Goal: Find specific page/section: Find specific page/section

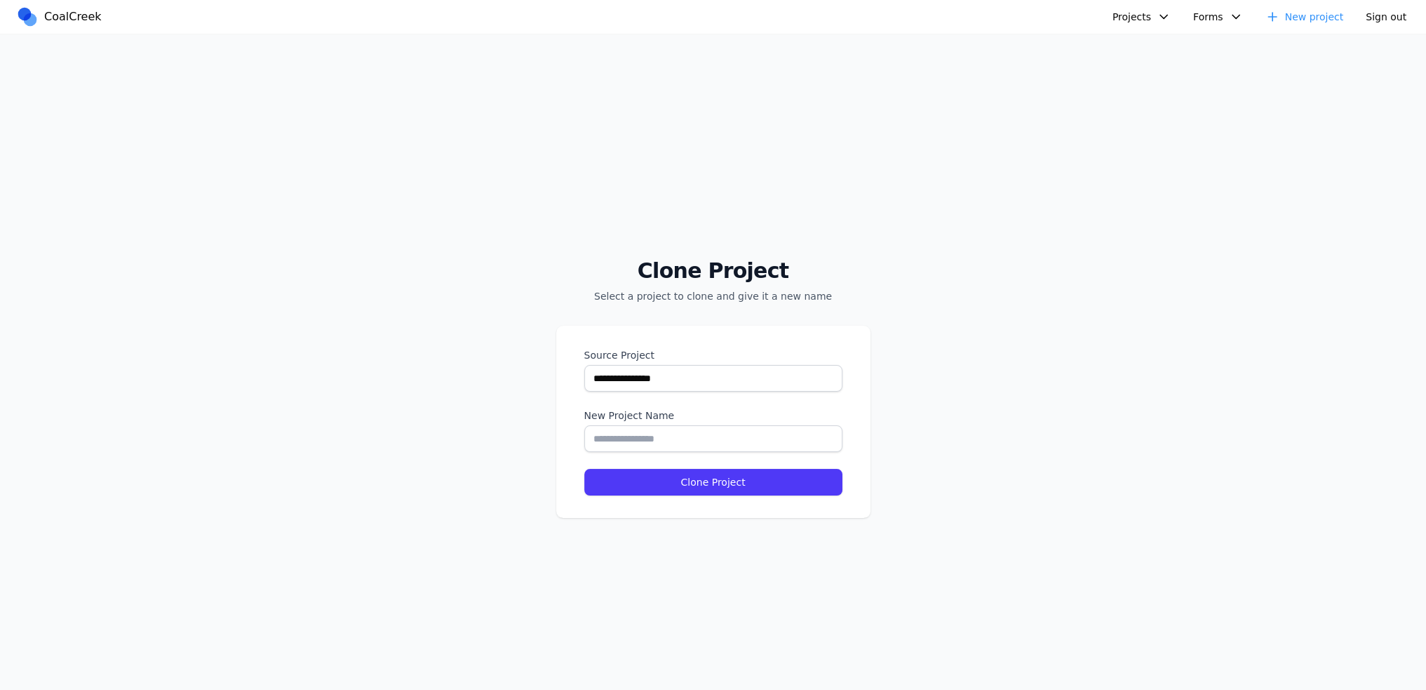
click at [48, 18] on span "CoalCreek" at bounding box center [73, 16] width 58 height 17
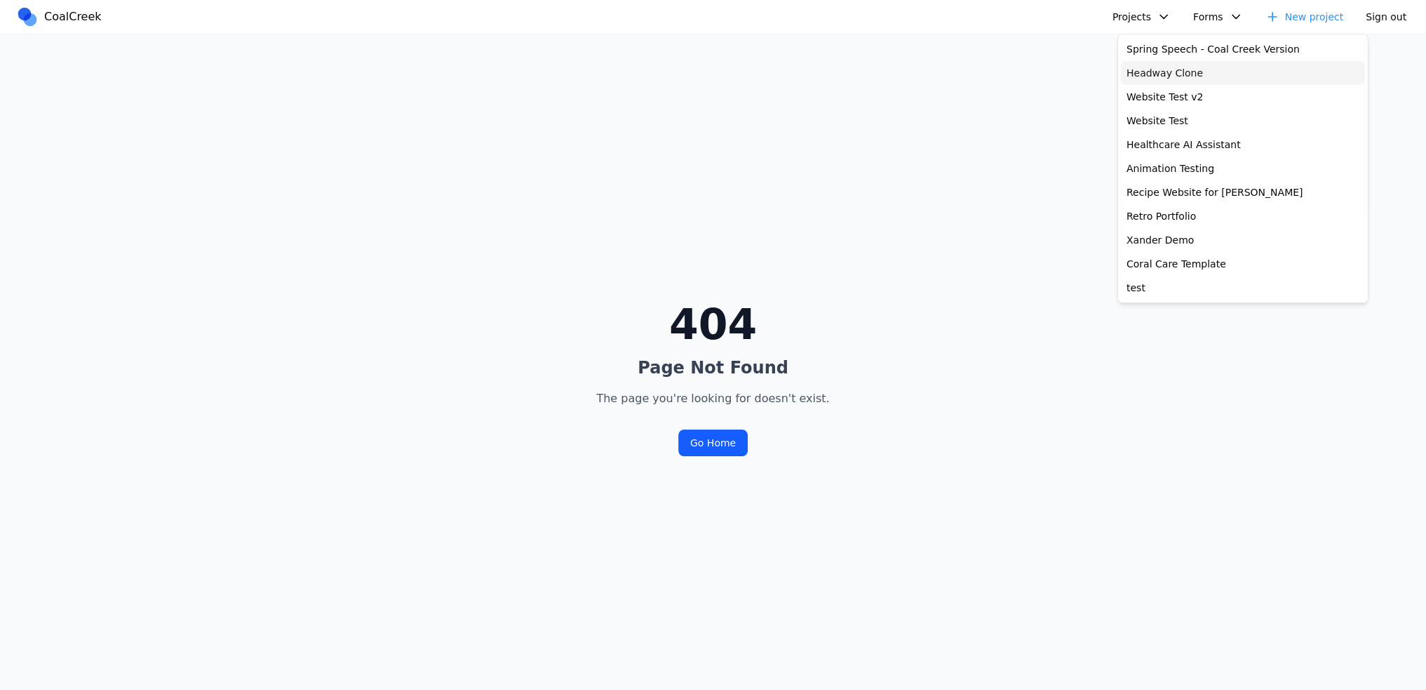
click at [1156, 48] on link "Spring Speech - Coal Creek Version" at bounding box center [1243, 49] width 244 height 24
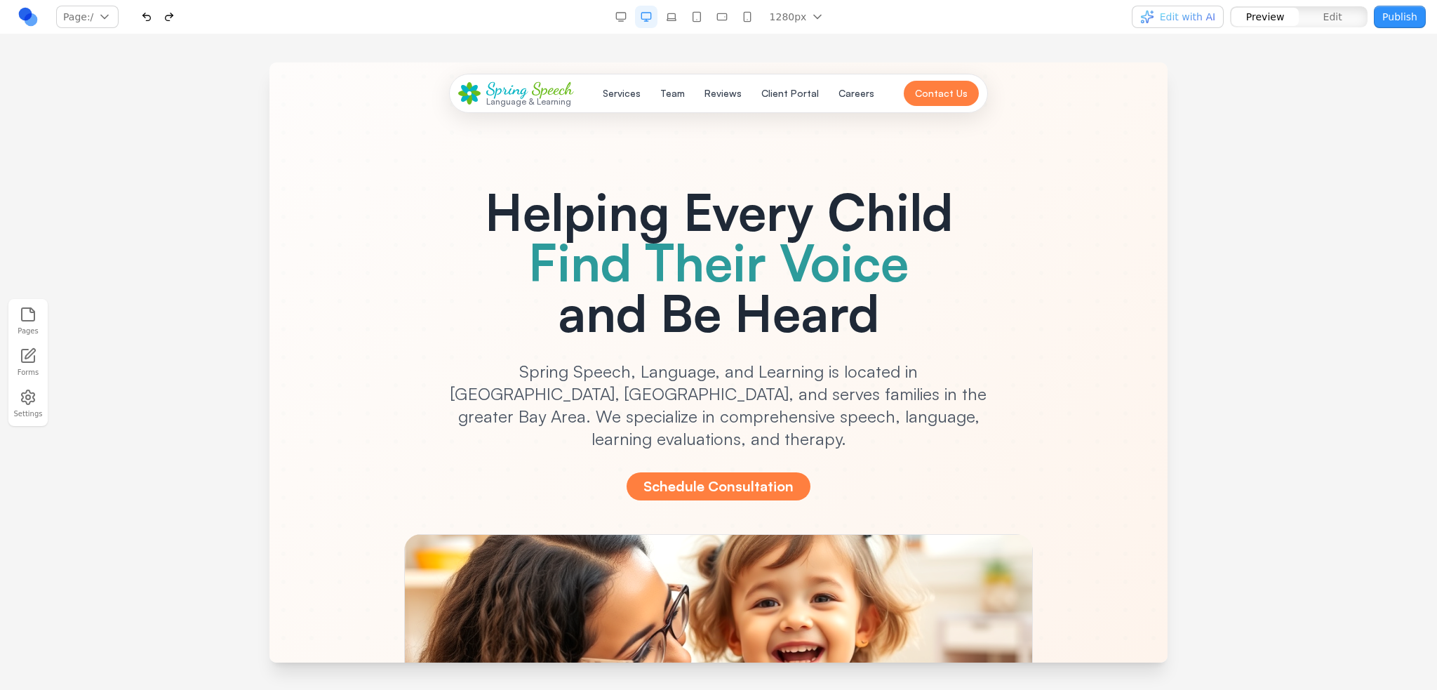
click at [725, 309] on h1 "Helping Every Child Find Their Voice and Be Heard" at bounding box center [718, 262] width 629 height 152
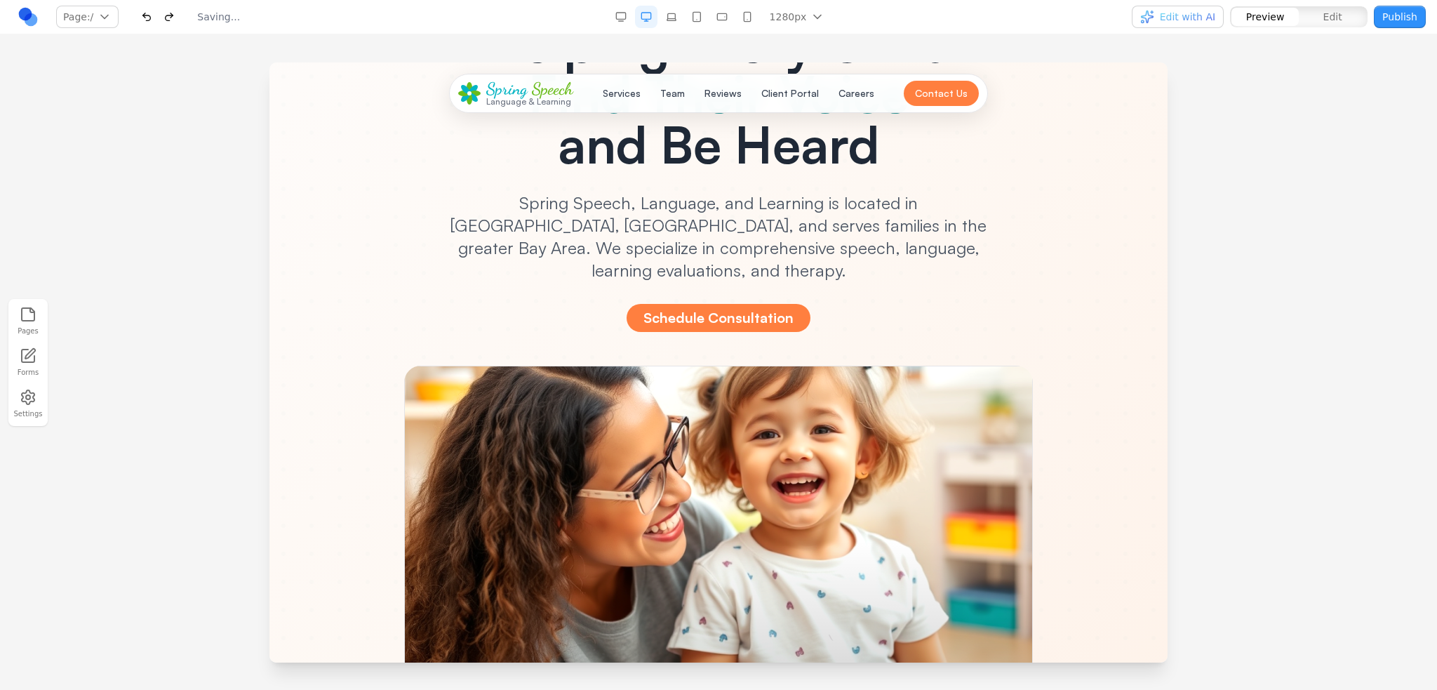
scroll to position [70, 0]
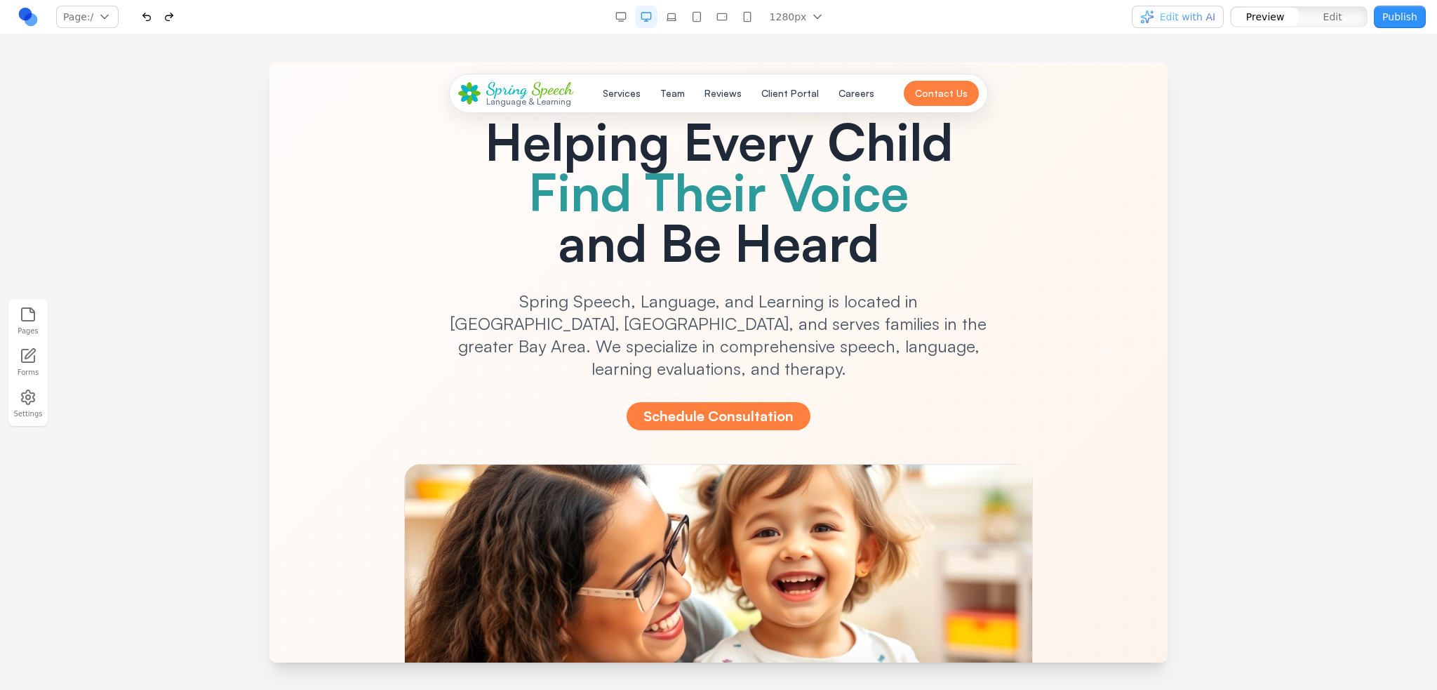
click at [336, 18] on div "Page: / / /careers /services /team Manage pages" at bounding box center [248, 17] width 462 height 22
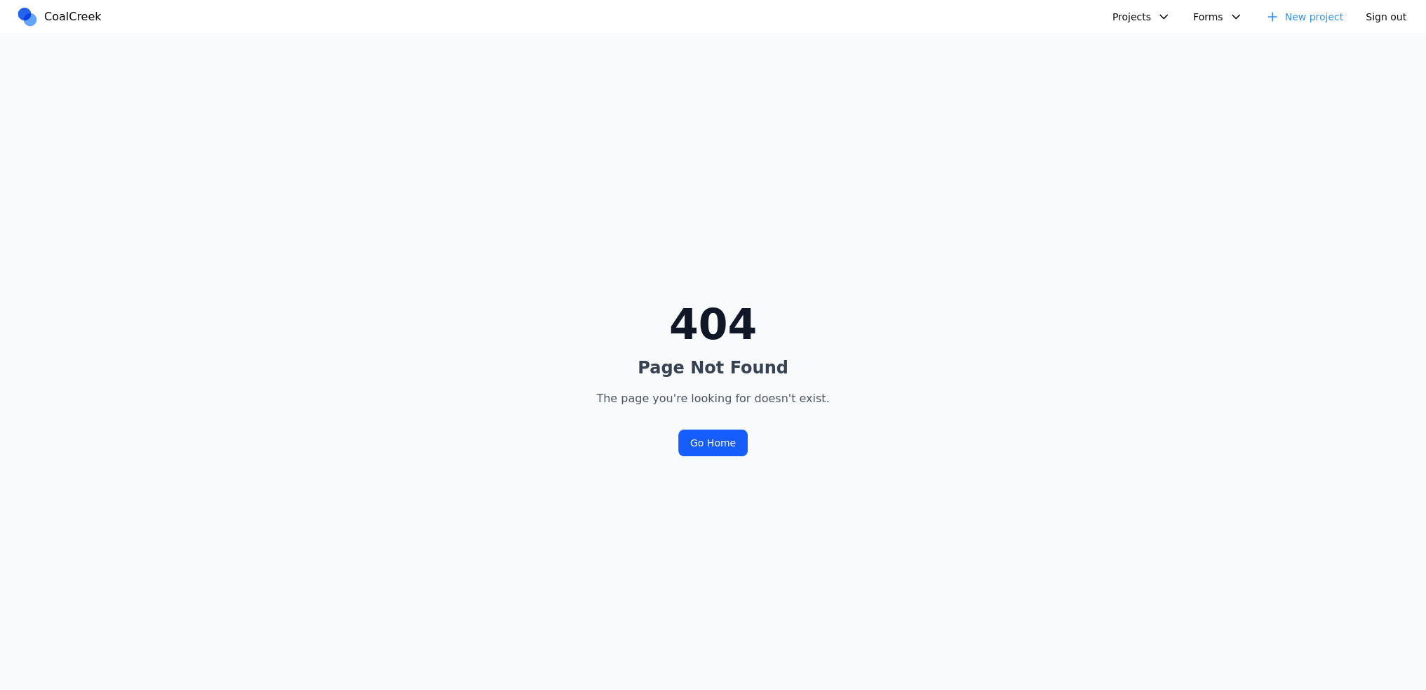
click at [1149, 19] on button "Projects" at bounding box center [1141, 17] width 75 height 22
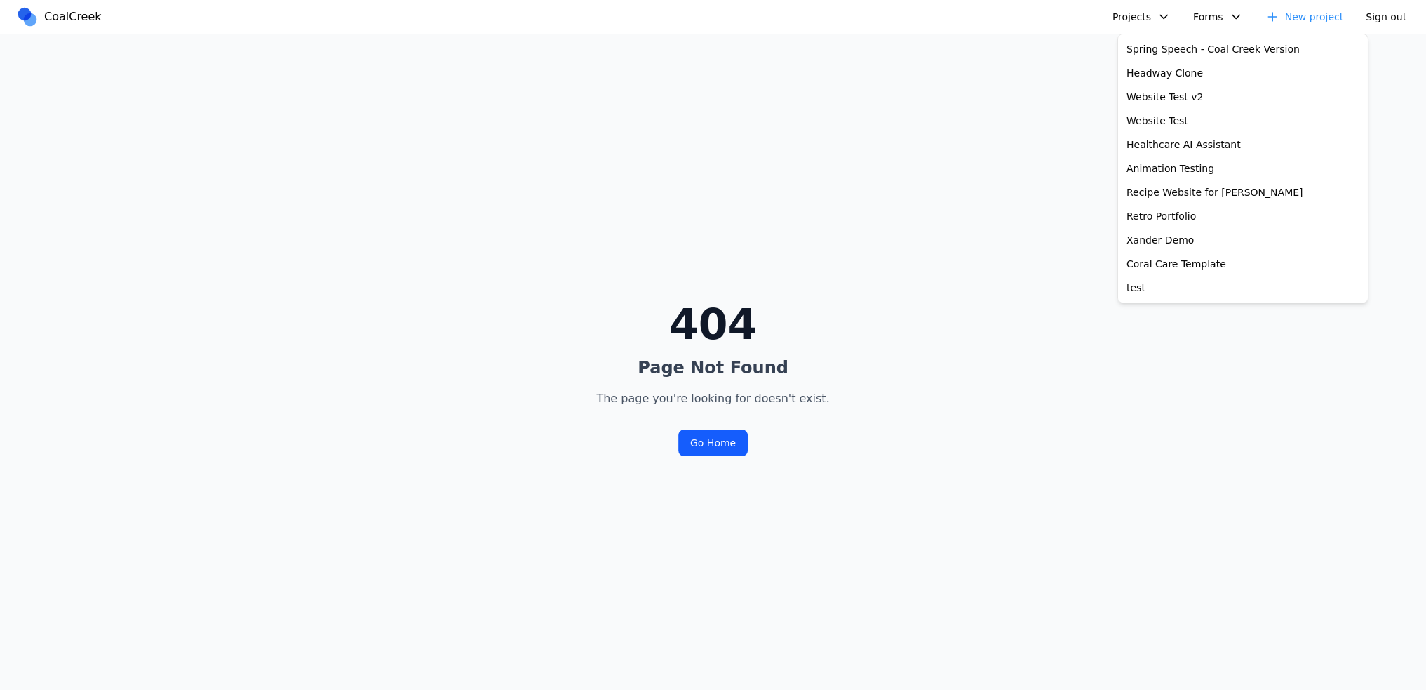
click at [692, 129] on div "404 Page Not Found The page you're looking for doesn't exist. Go Home" at bounding box center [713, 379] width 1426 height 690
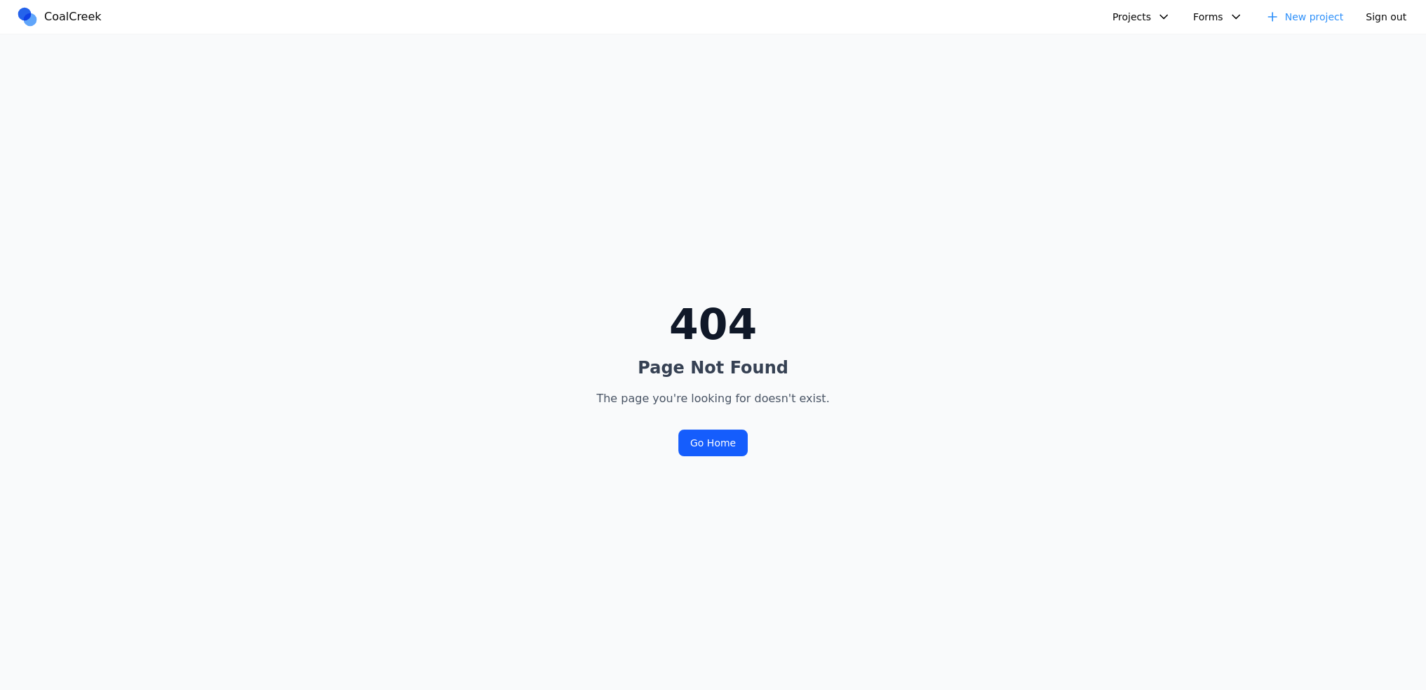
click at [1173, 14] on button "Projects" at bounding box center [1141, 17] width 75 height 22
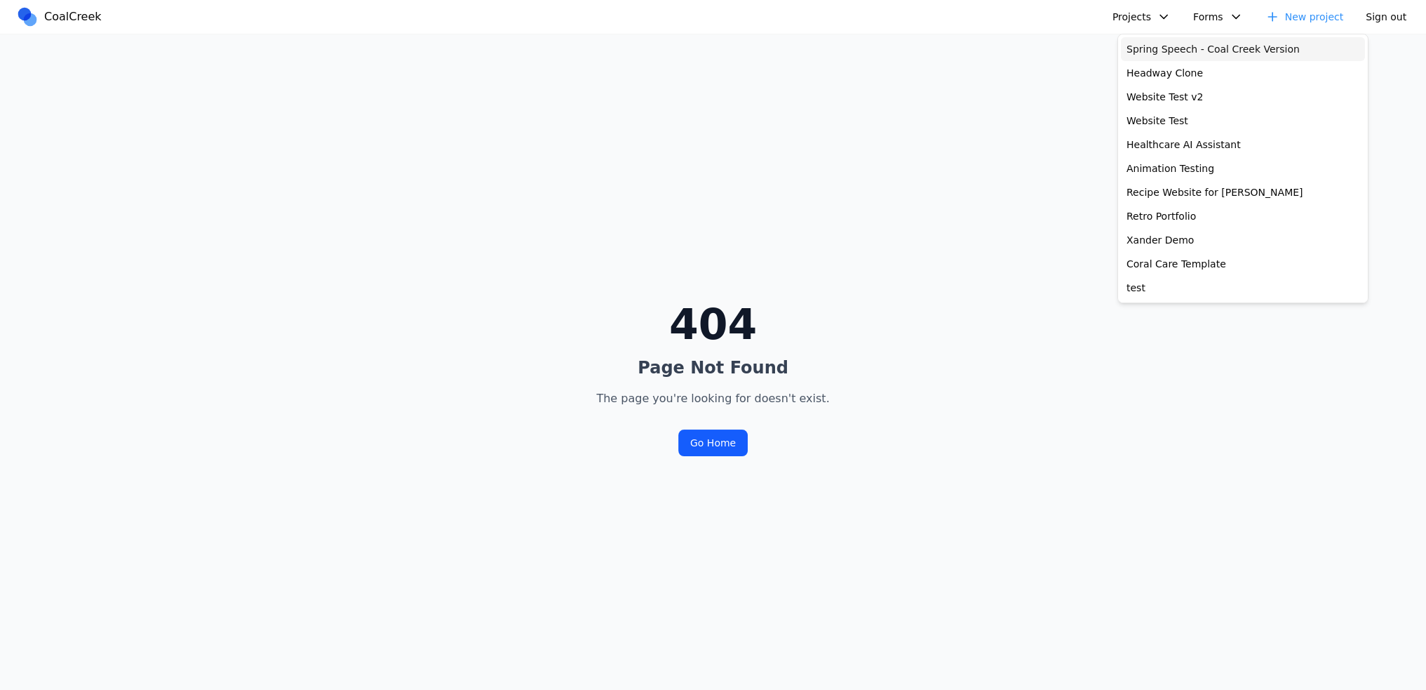
click at [1170, 51] on link "Spring Speech - Coal Creek Version" at bounding box center [1243, 49] width 244 height 24
